Goal: Find specific page/section: Find specific page/section

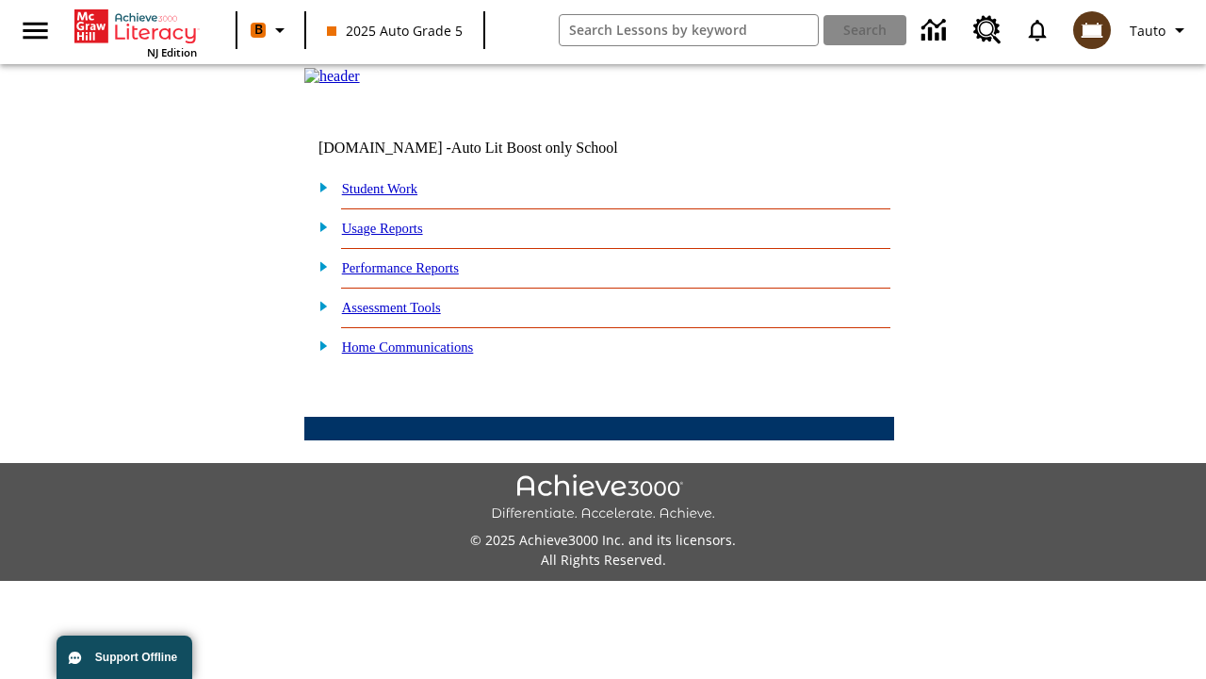
click at [391, 196] on link "Student Work" at bounding box center [379, 188] width 75 height 15
select select "/options/reports/?report_id=24&atype=14&section=2"
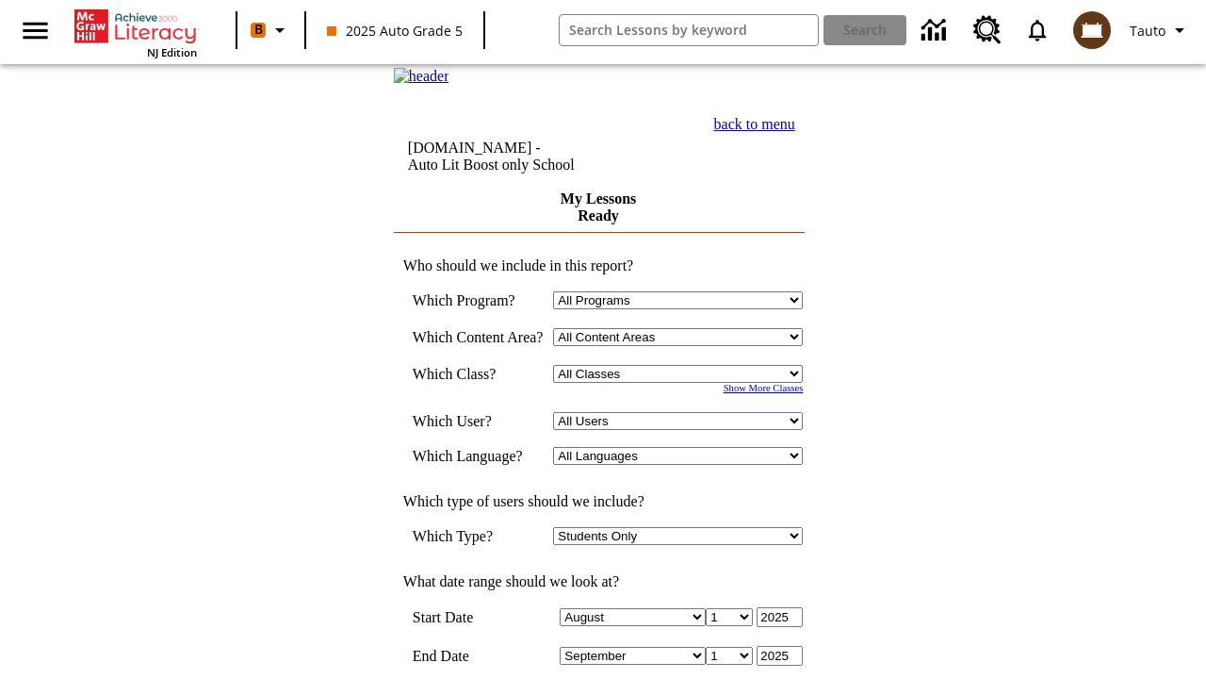
scroll to position [492, 0]
